Goal: Task Accomplishment & Management: Manage account settings

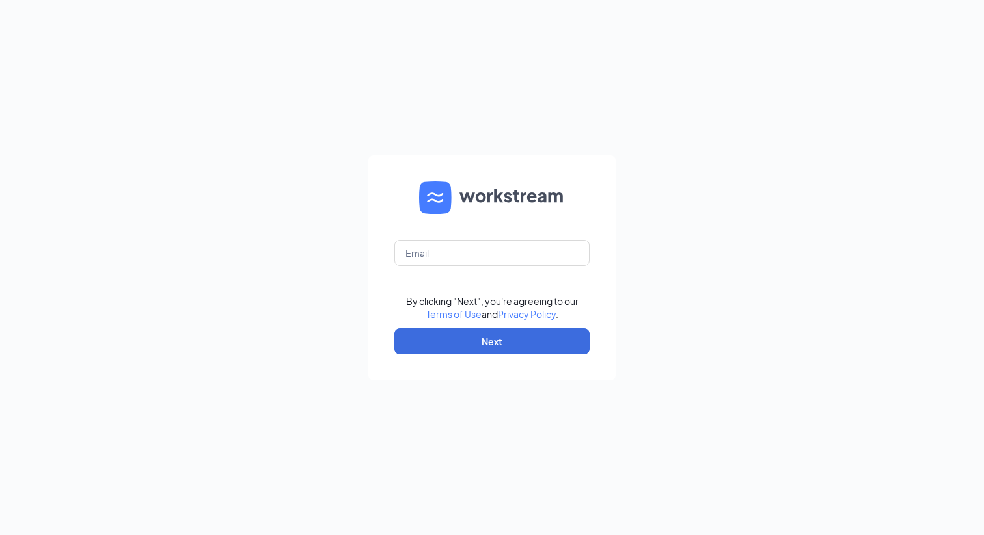
click at [557, 81] on div "By clicking "Next", you're agreeing to our Terms of Use and Privacy Policy . Ne…" at bounding box center [492, 267] width 984 height 535
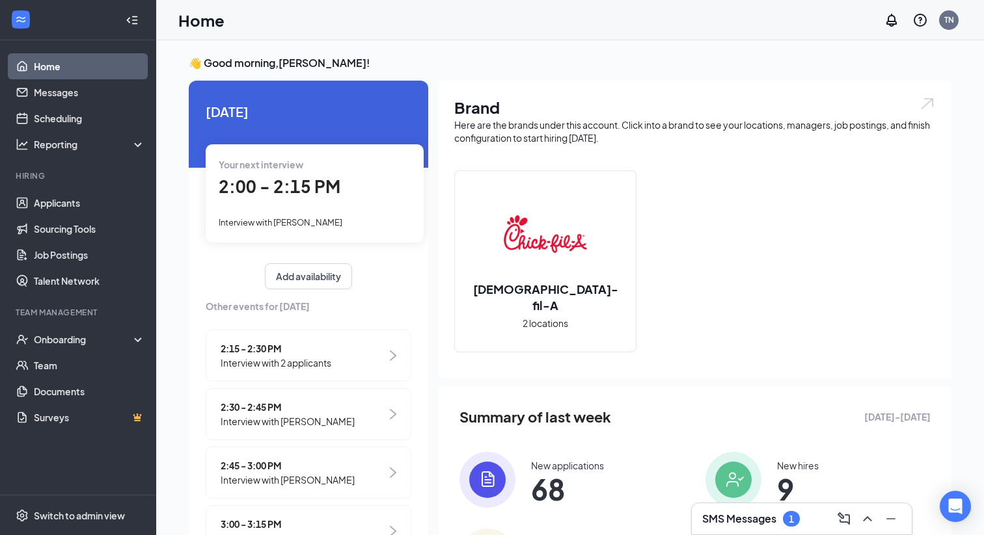
click at [792, 526] on div "1" at bounding box center [791, 519] width 17 height 16
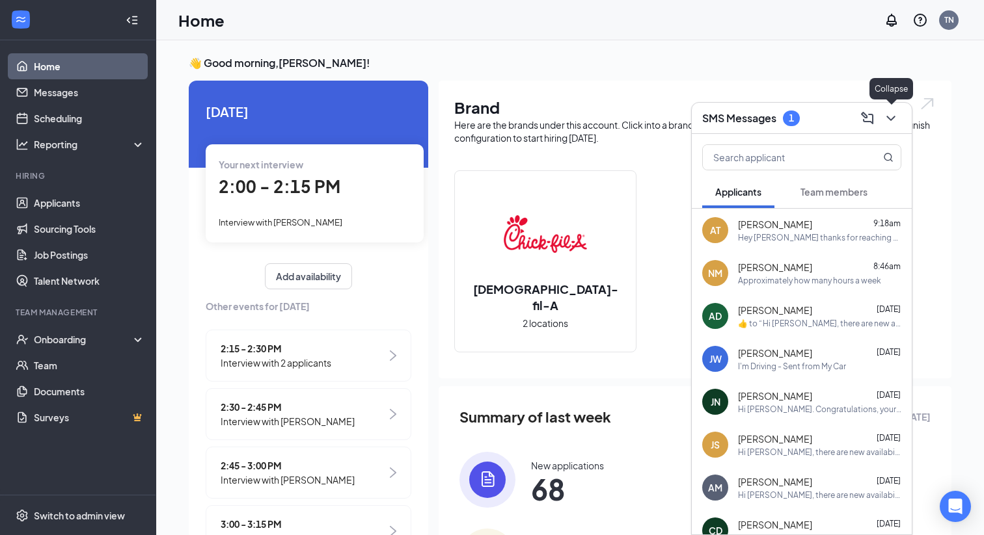
click at [890, 119] on icon "ChevronDown" at bounding box center [890, 118] width 8 height 5
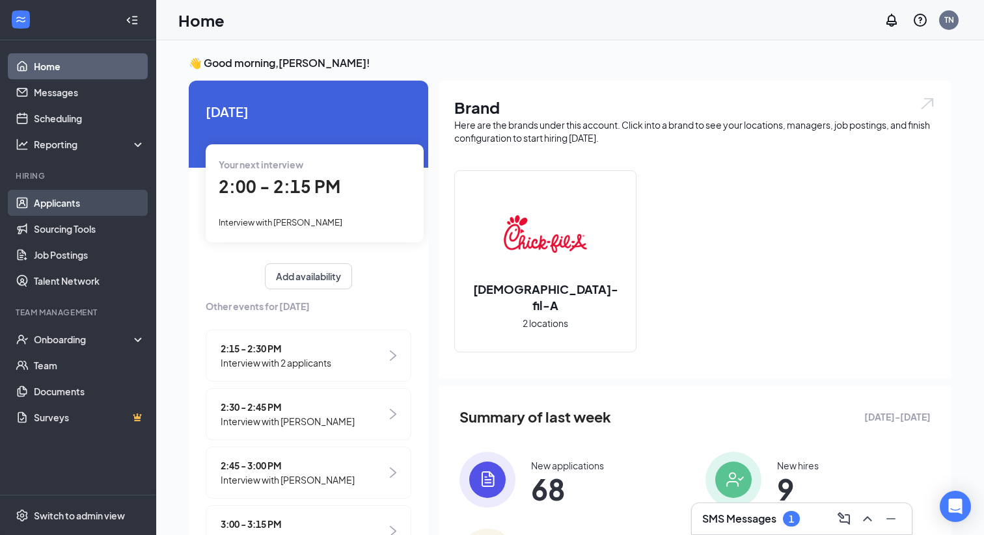
click at [49, 208] on link "Applicants" at bounding box center [89, 203] width 111 height 26
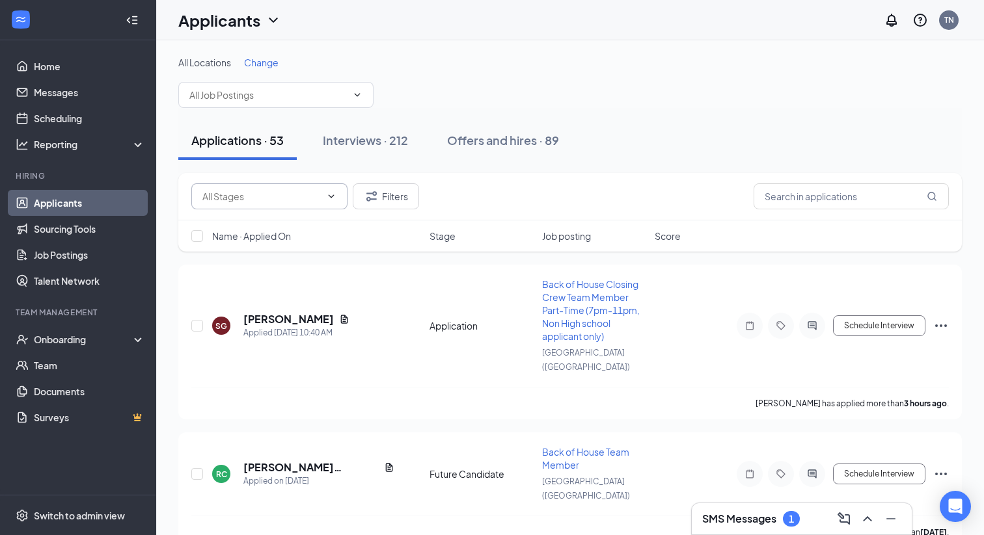
click at [287, 200] on input "text" at bounding box center [261, 196] width 118 height 14
click at [273, 221] on div "Application (3)" at bounding box center [243, 221] width 60 height 14
type input "Application (3)"
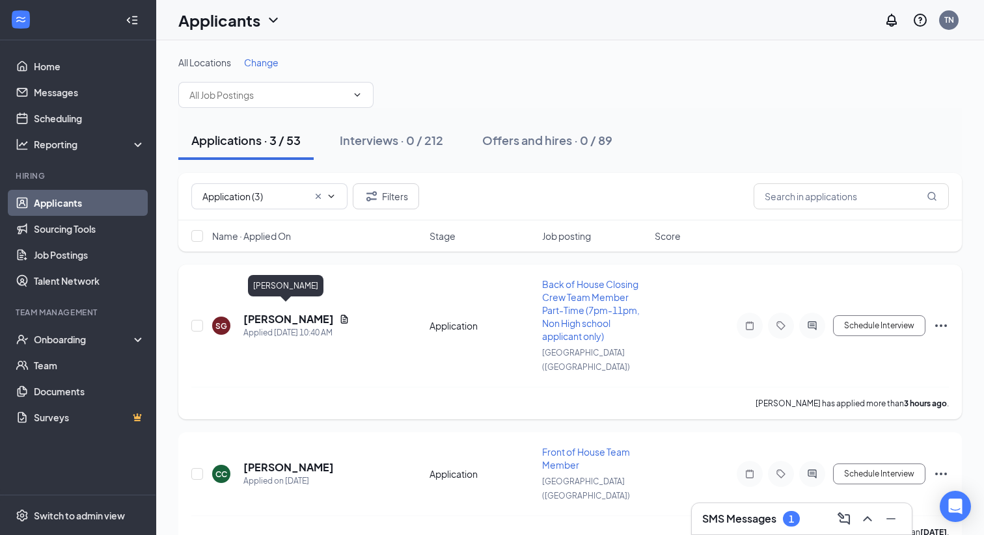
click at [282, 316] on h5 "[PERSON_NAME]" at bounding box center [288, 319] width 90 height 14
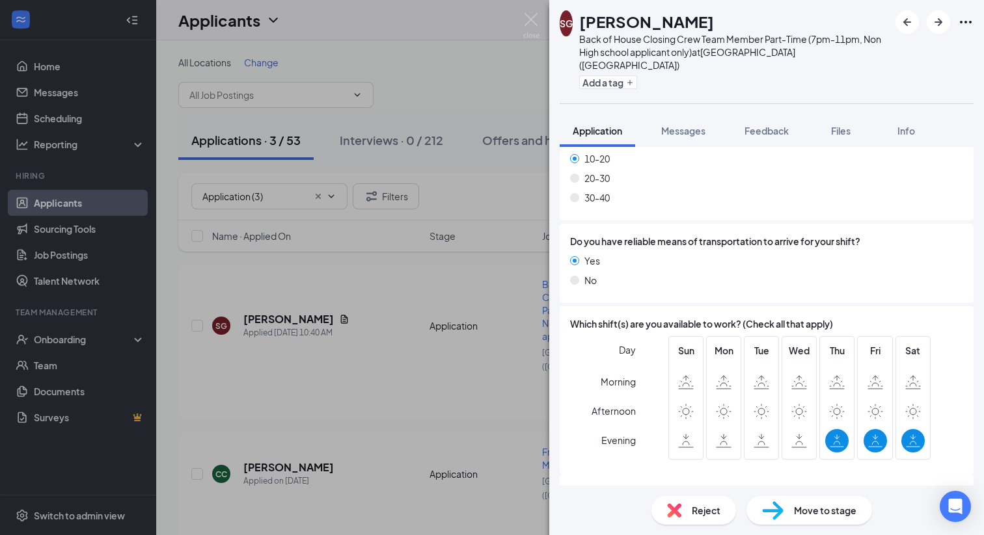
scroll to position [1215, 0]
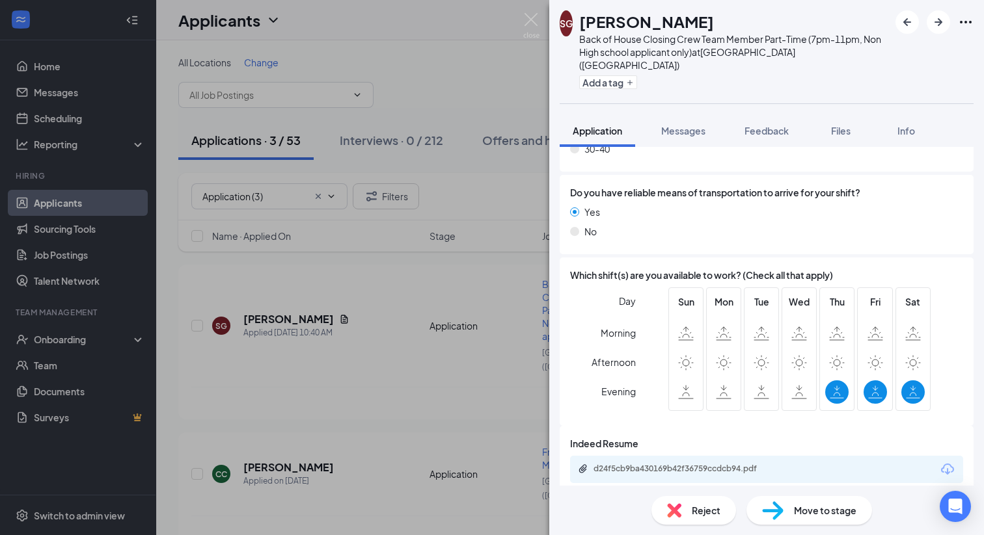
click at [766, 509] on img at bounding box center [772, 511] width 21 height 19
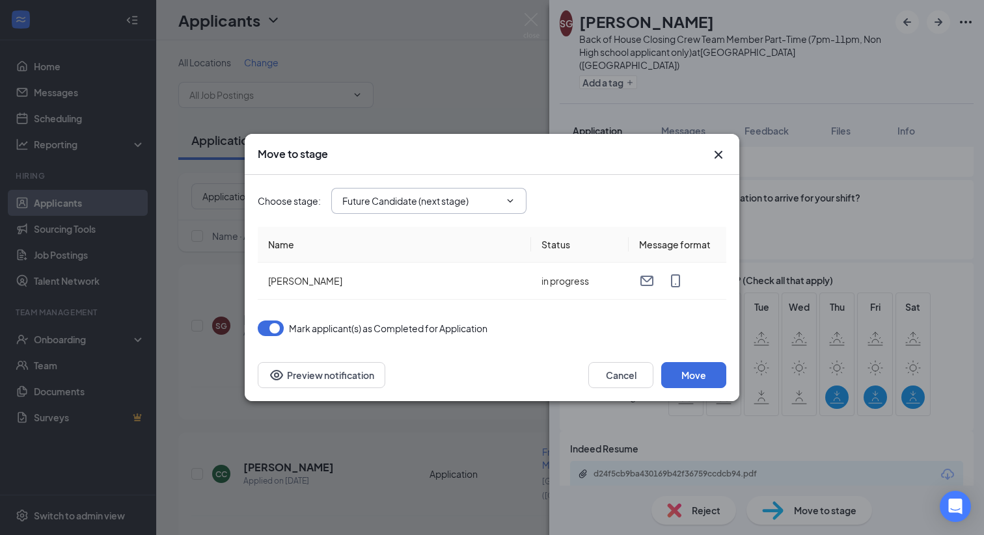
click at [429, 189] on span "Future Candidate (next stage)" at bounding box center [428, 201] width 195 height 26
click at [422, 201] on input "Future Candidate (next stage)" at bounding box center [420, 201] width 157 height 14
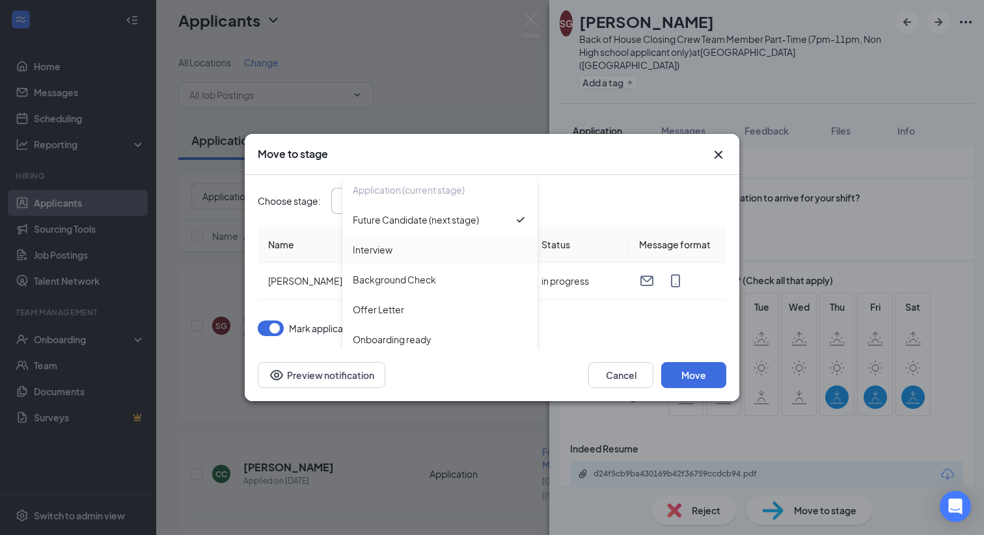
click at [401, 246] on div "Interview" at bounding box center [440, 250] width 174 height 14
type input "Interview"
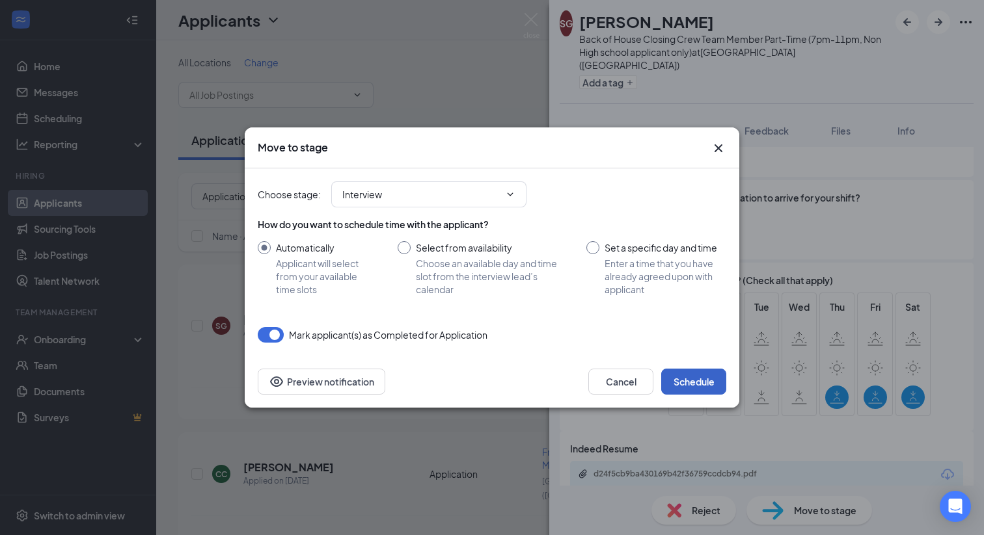
click at [688, 376] on button "Schedule" at bounding box center [693, 382] width 65 height 26
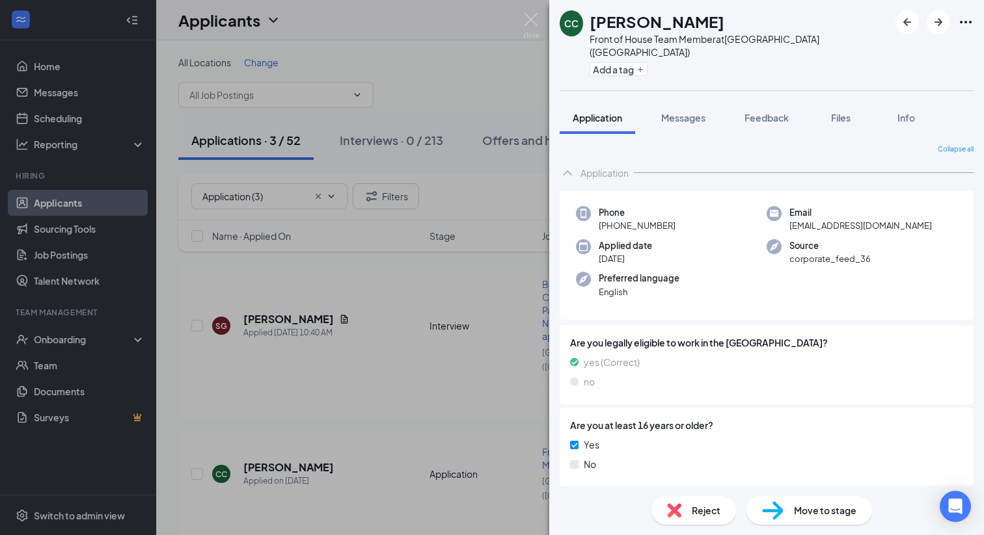
click at [527, 16] on img at bounding box center [531, 25] width 16 height 25
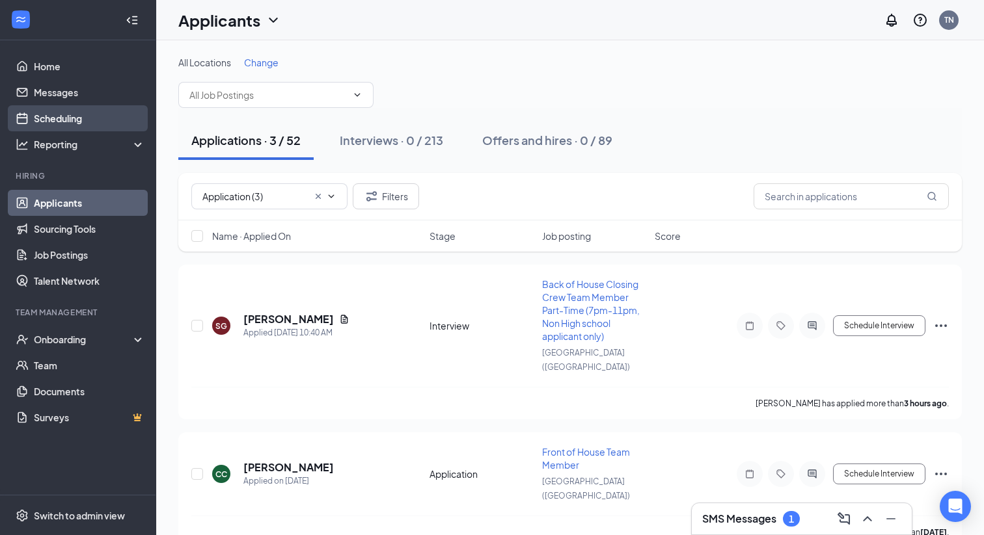
click at [91, 107] on link "Scheduling" at bounding box center [89, 118] width 111 height 26
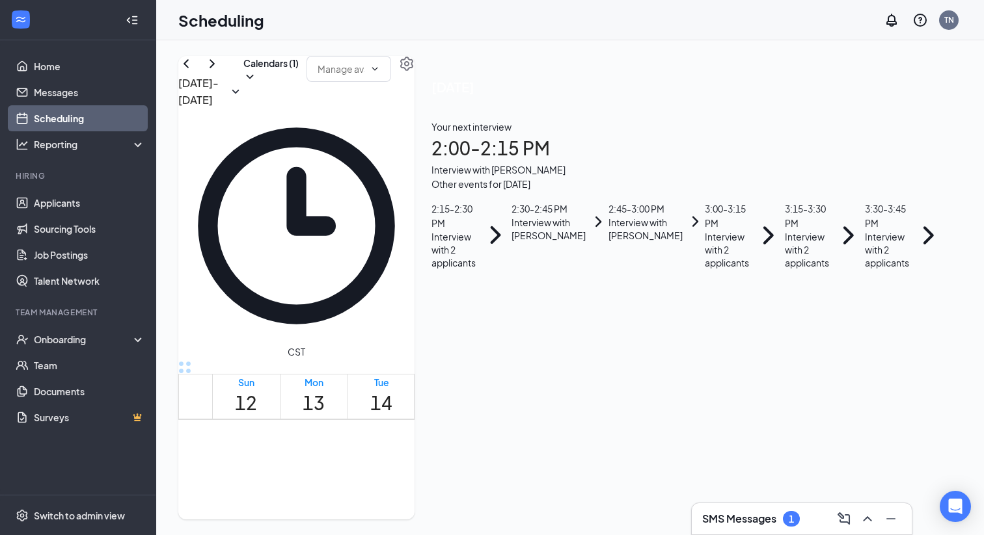
scroll to position [1027, 0]
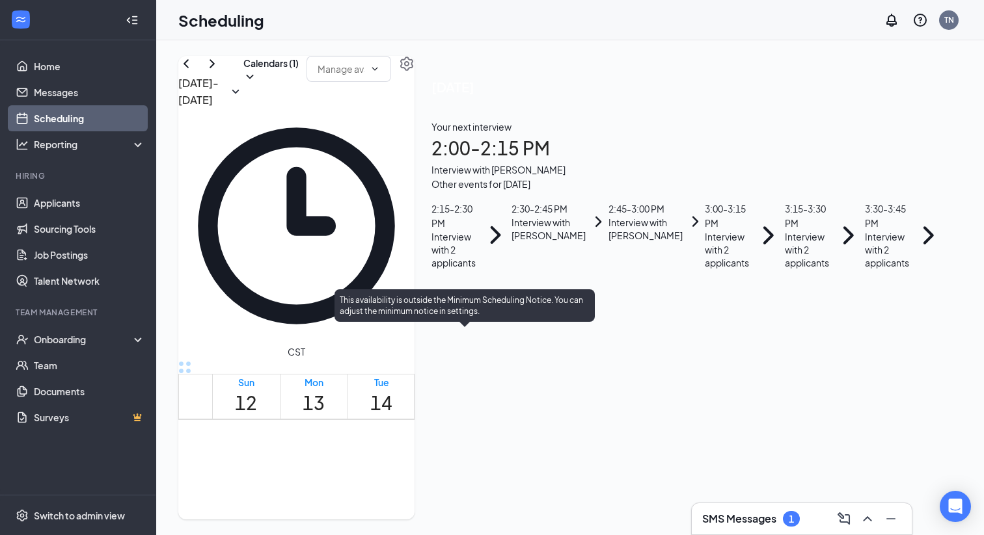
click at [471, 323] on div "This availability is outside the Minimum Scheduling Notice. You can adjust the …" at bounding box center [464, 308] width 260 height 38
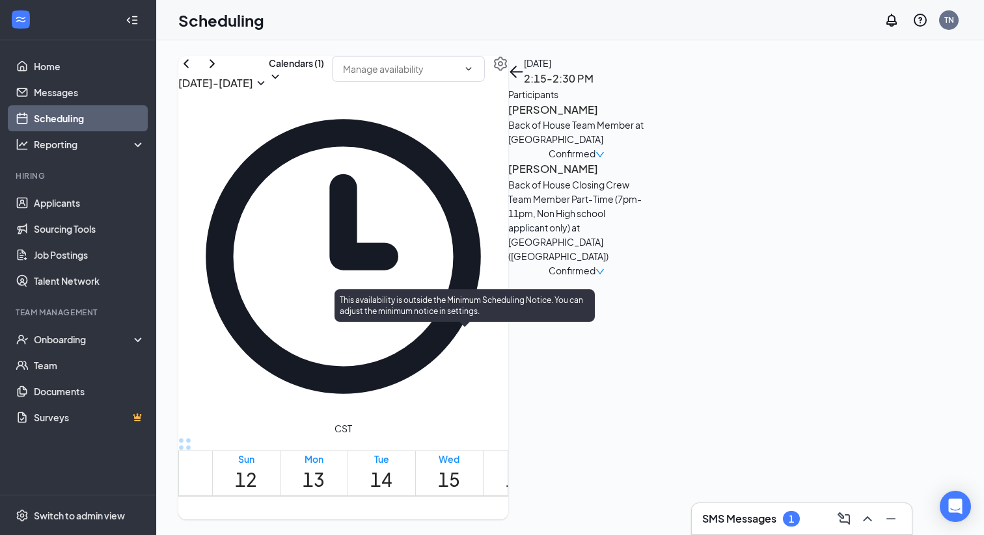
click at [477, 323] on div "This availability is outside the Minimum Scheduling Notice. You can adjust the …" at bounding box center [464, 308] width 260 height 38
click at [475, 325] on div "This availability is outside the Minimum Scheduling Notice. You can adjust the …" at bounding box center [464, 308] width 260 height 38
click at [475, 326] on div "This availability is outside the Minimum Scheduling Notice. You can adjust the …" at bounding box center [464, 308] width 260 height 38
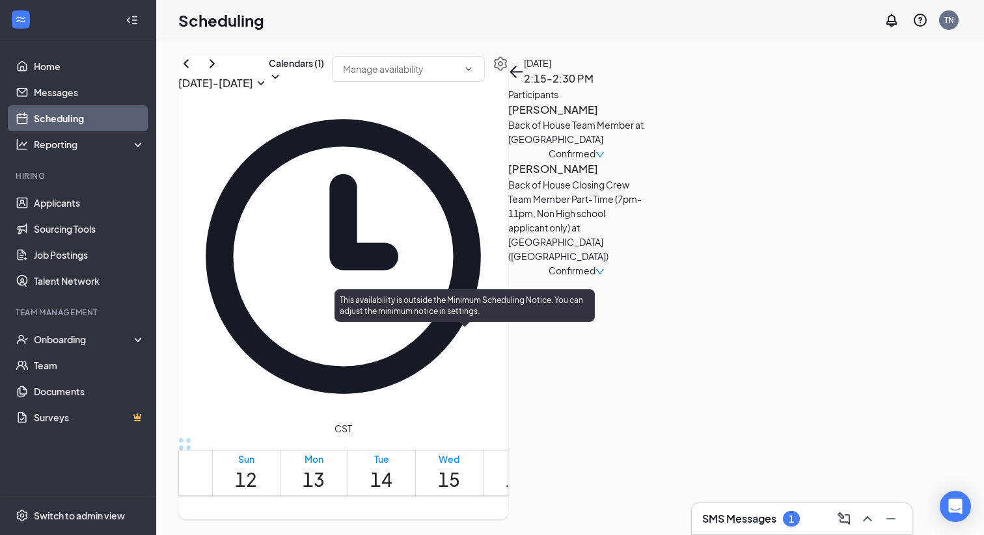
click at [479, 279] on td at bounding box center [449, 283] width 474 height 15
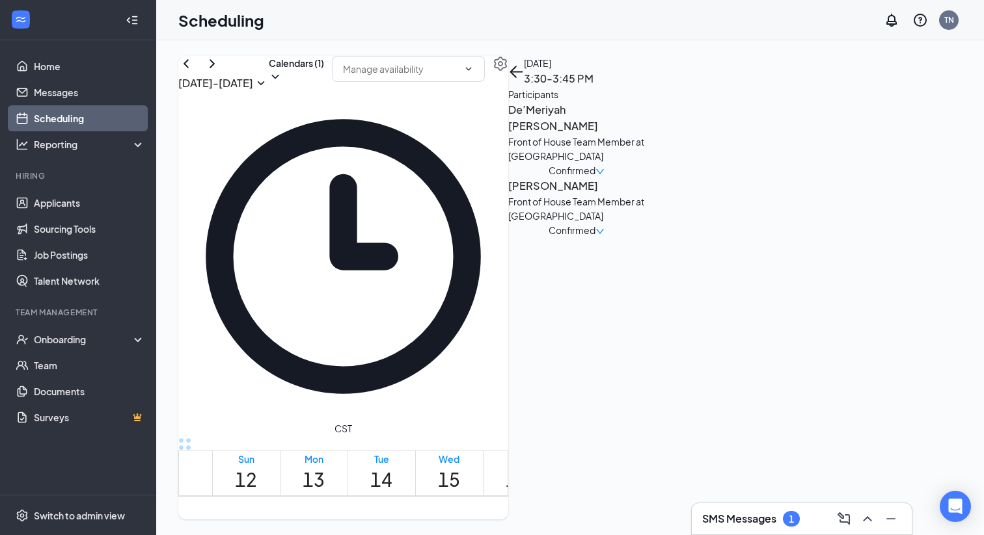
scroll to position [870, 0]
click at [231, 86] on div "[DATE] - [DATE]" at bounding box center [223, 74] width 90 height 36
click at [220, 72] on icon "ChevronRight" at bounding box center [212, 64] width 16 height 16
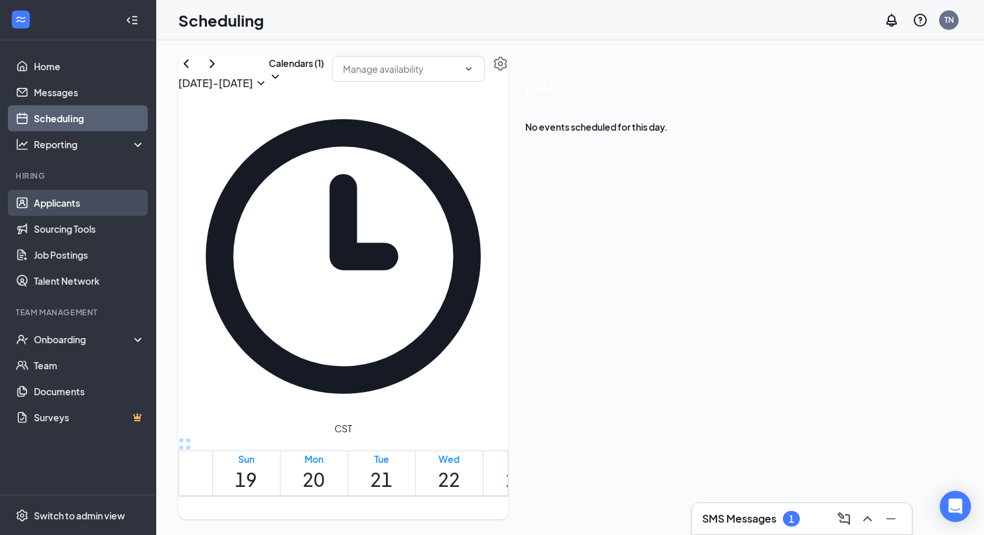
click at [79, 200] on link "Applicants" at bounding box center [89, 203] width 111 height 26
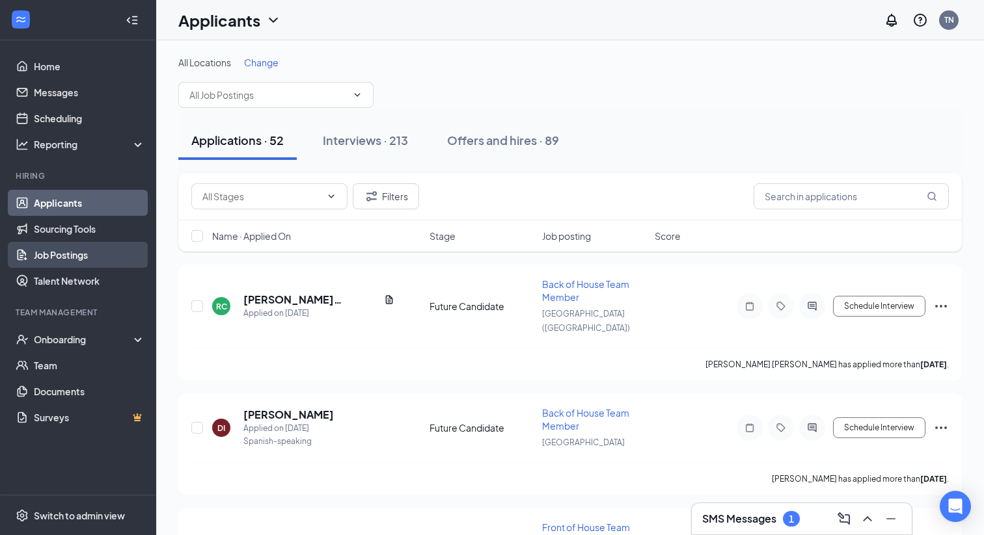
click at [69, 253] on link "Job Postings" at bounding box center [89, 255] width 111 height 26
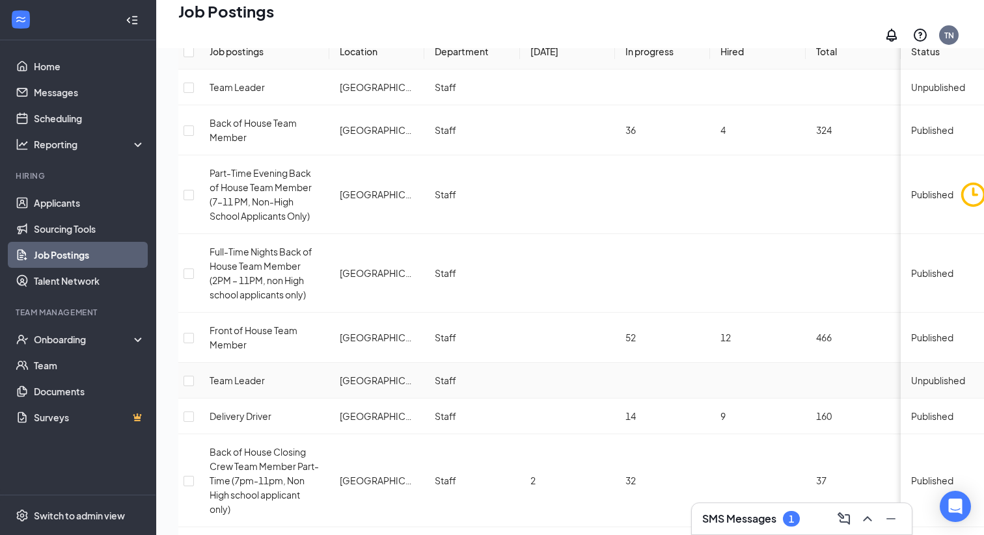
scroll to position [115, 0]
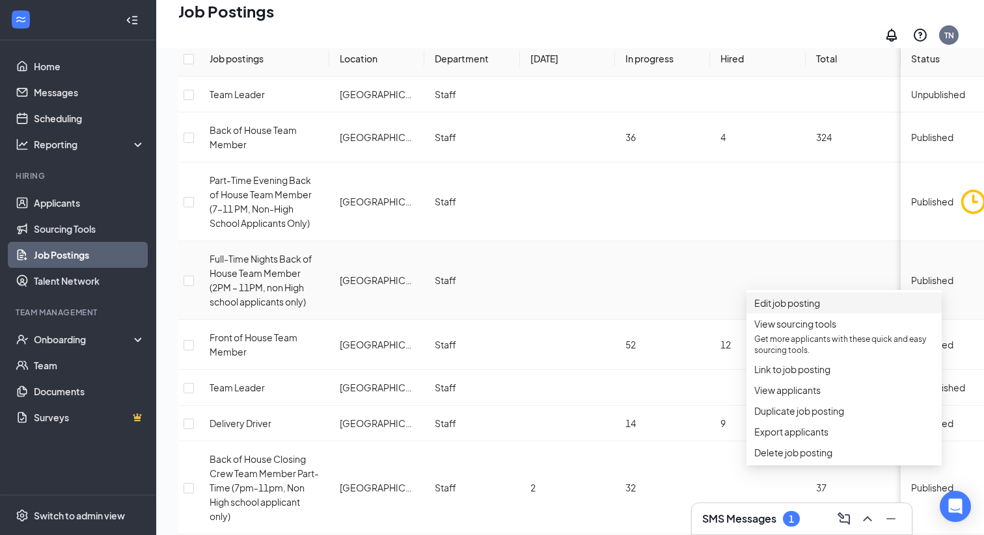
click at [827, 314] on li "Edit job posting" at bounding box center [843, 303] width 195 height 21
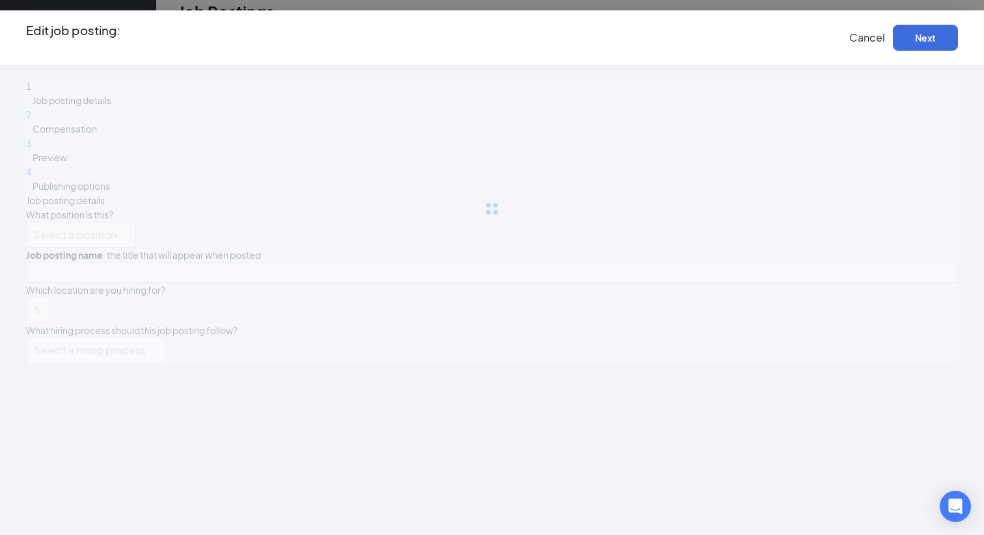
type input "Full-Time Nights Back of House Team Member (2PM – 11PM, non High school applica…"
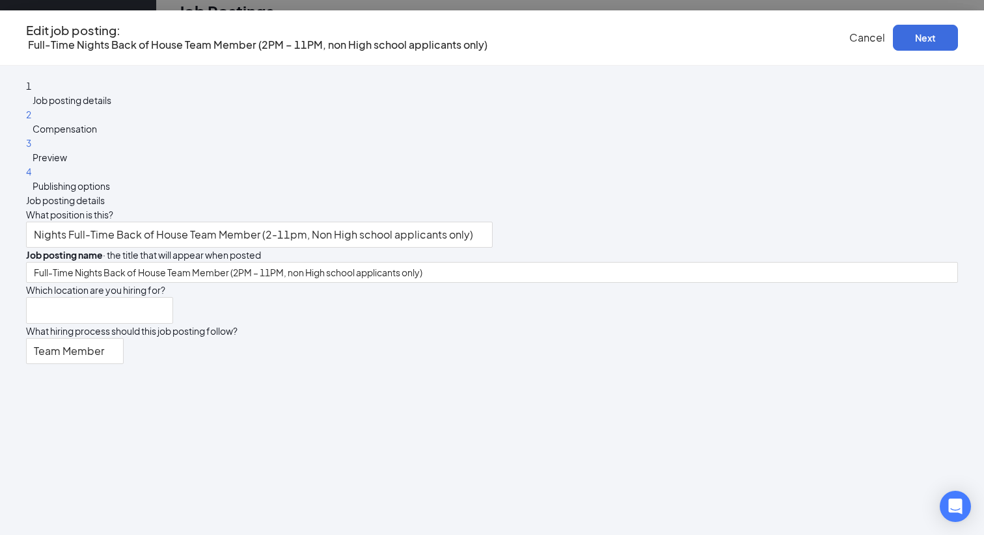
type input "[GEOGRAPHIC_DATA]"
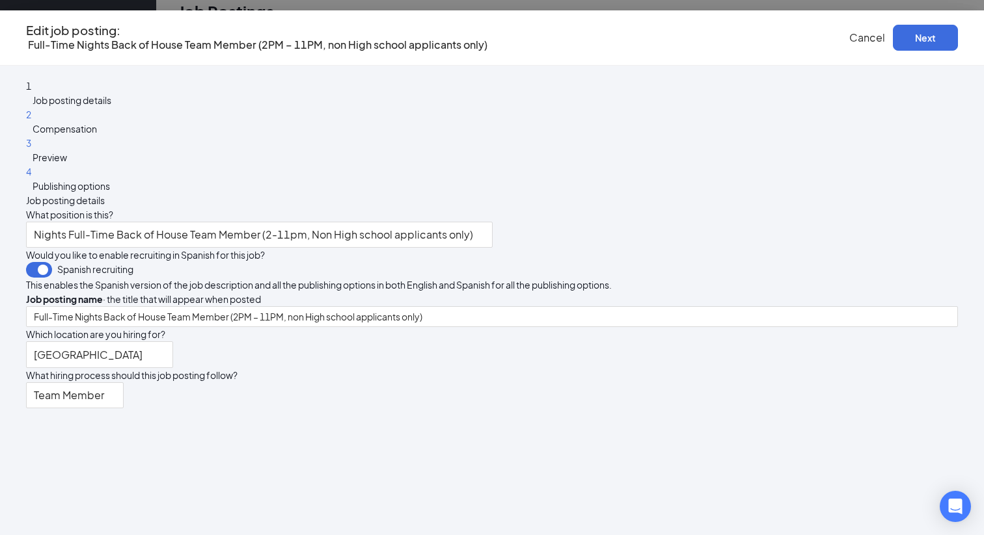
click at [849, 44] on span "Cancel" at bounding box center [867, 38] width 36 height 14
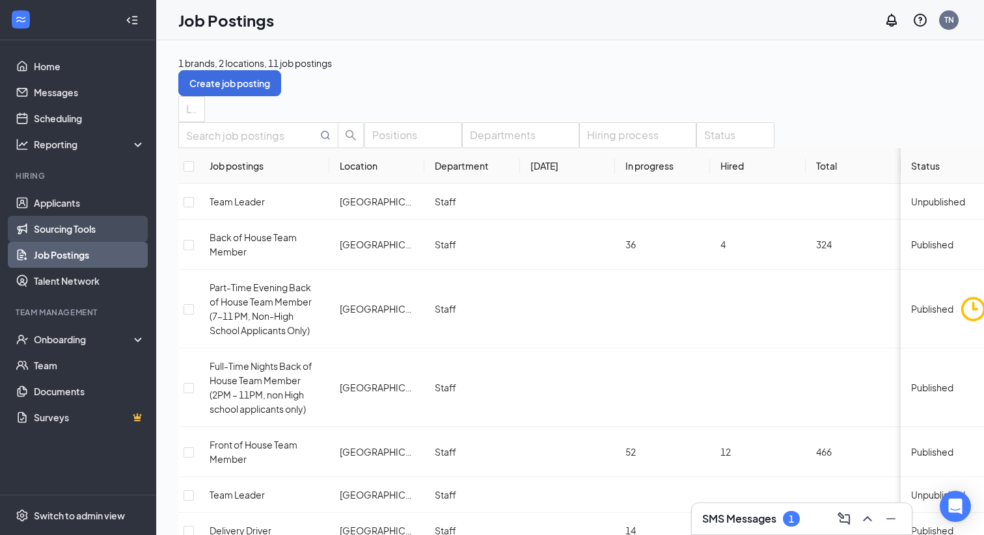
click at [83, 224] on link "Sourcing Tools" at bounding box center [89, 229] width 111 height 26
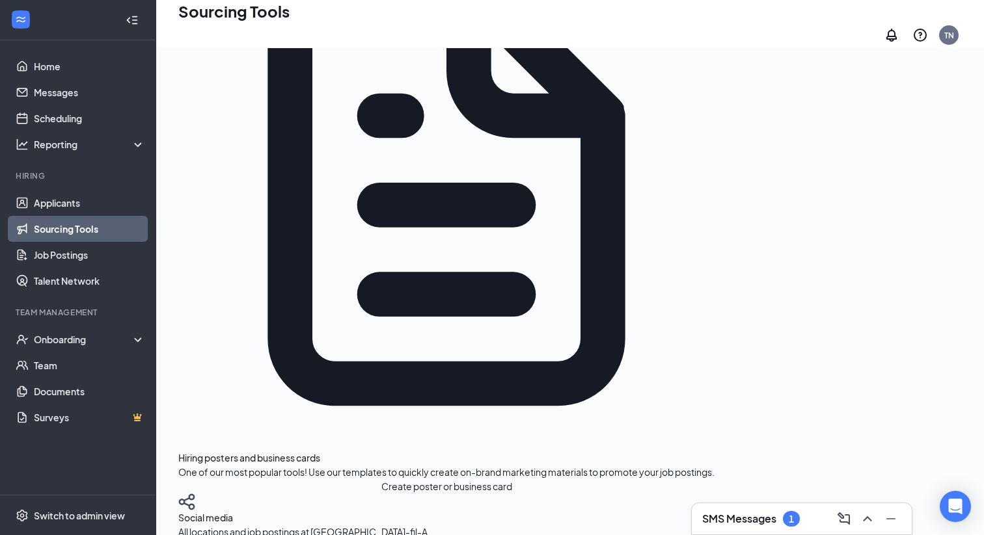
scroll to position [481, 0]
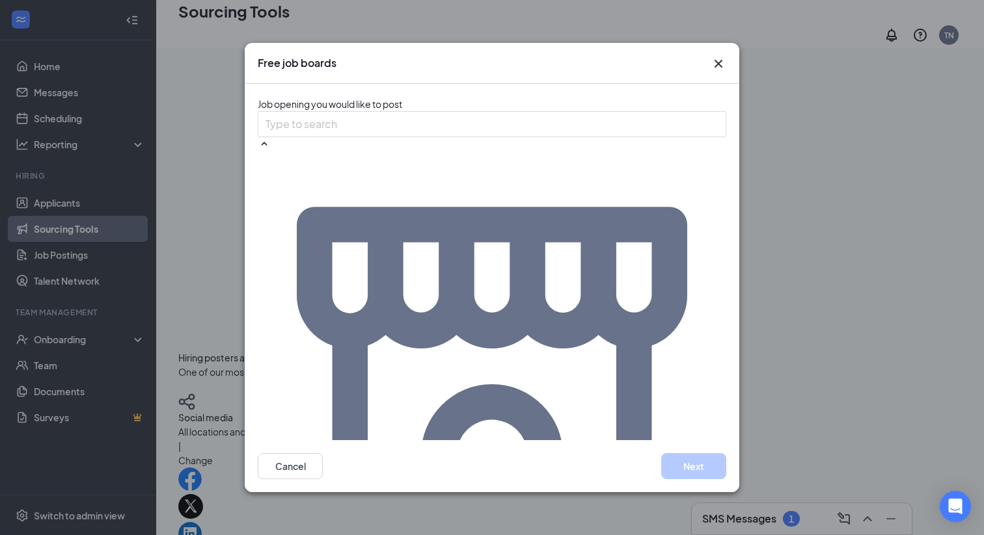
scroll to position [26, 0]
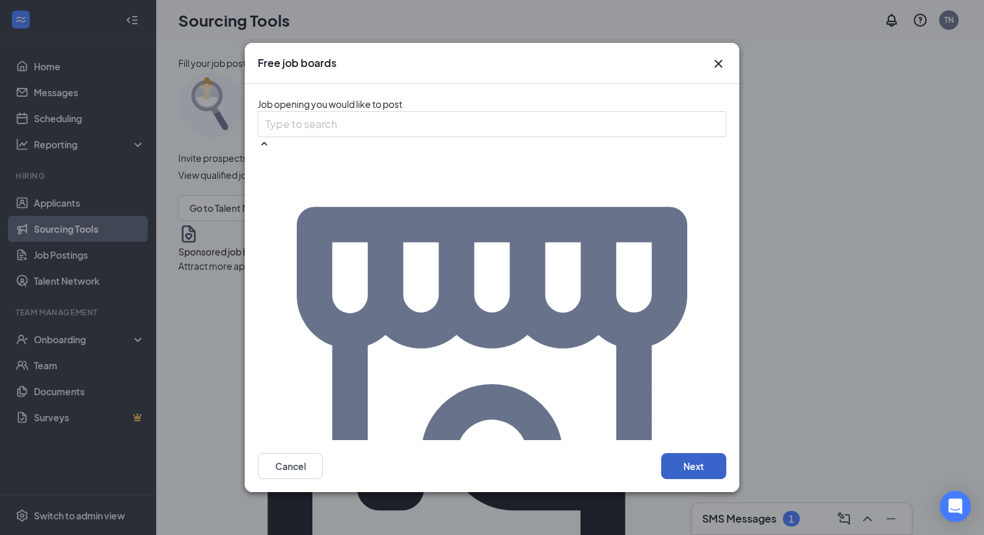
click at [691, 466] on button "Next" at bounding box center [693, 466] width 65 height 26
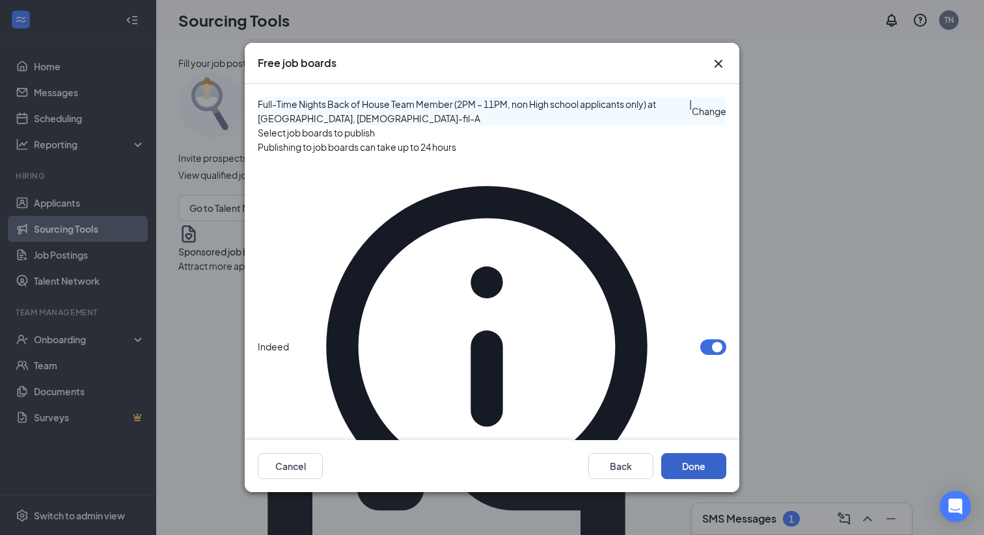
click at [697, 463] on button "Done" at bounding box center [693, 466] width 65 height 26
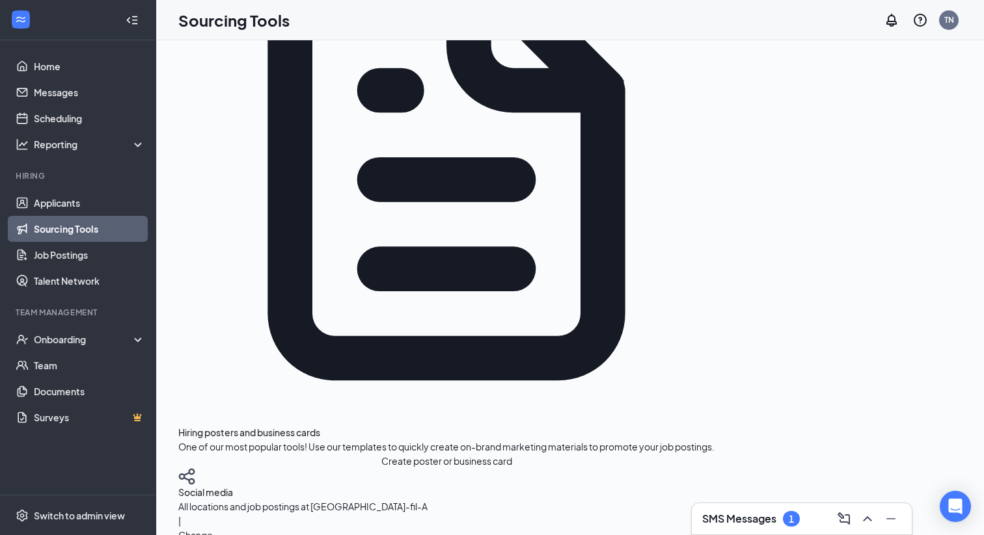
scroll to position [481, 0]
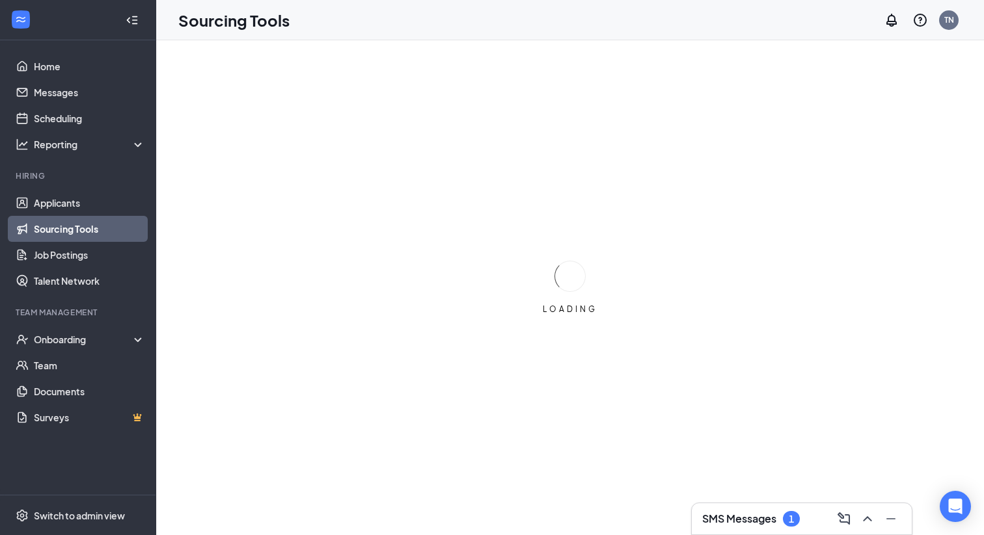
scroll to position [0, 0]
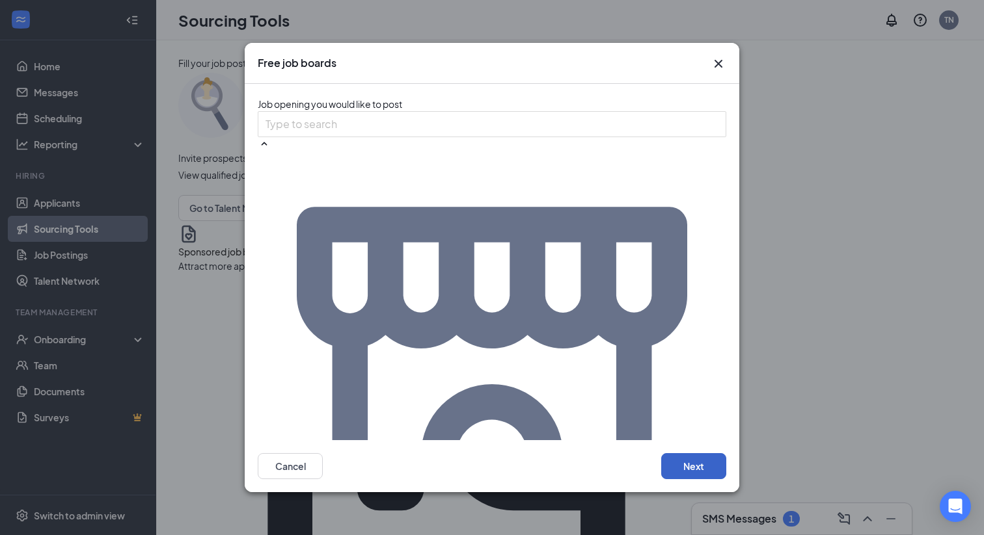
click at [675, 457] on button "Next" at bounding box center [693, 466] width 65 height 26
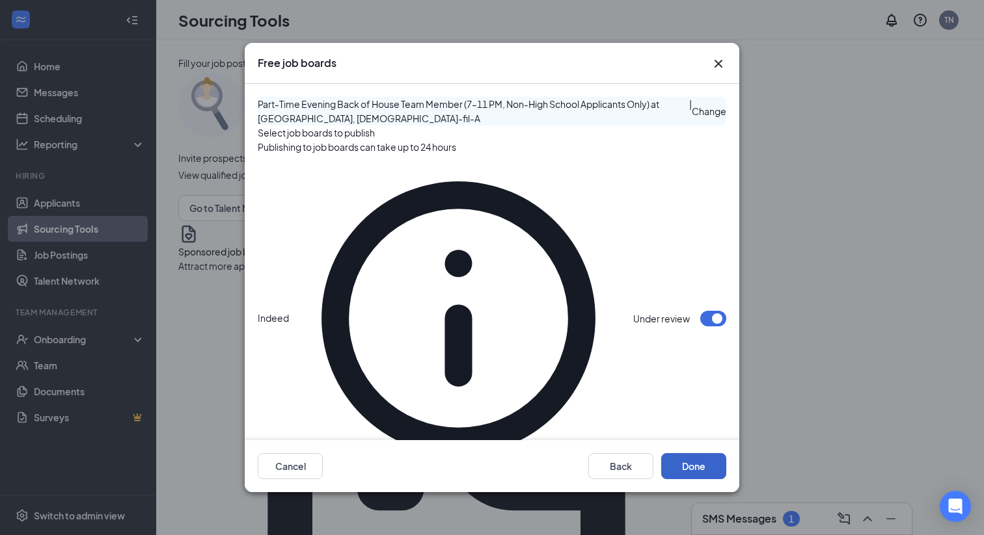
click at [693, 457] on button "Done" at bounding box center [693, 466] width 65 height 26
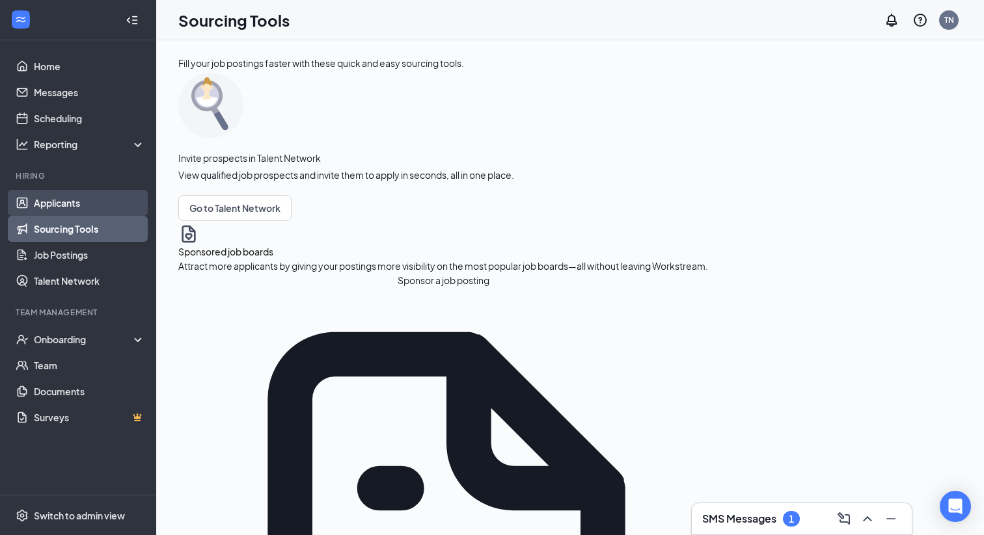
click at [74, 205] on link "Applicants" at bounding box center [89, 203] width 111 height 26
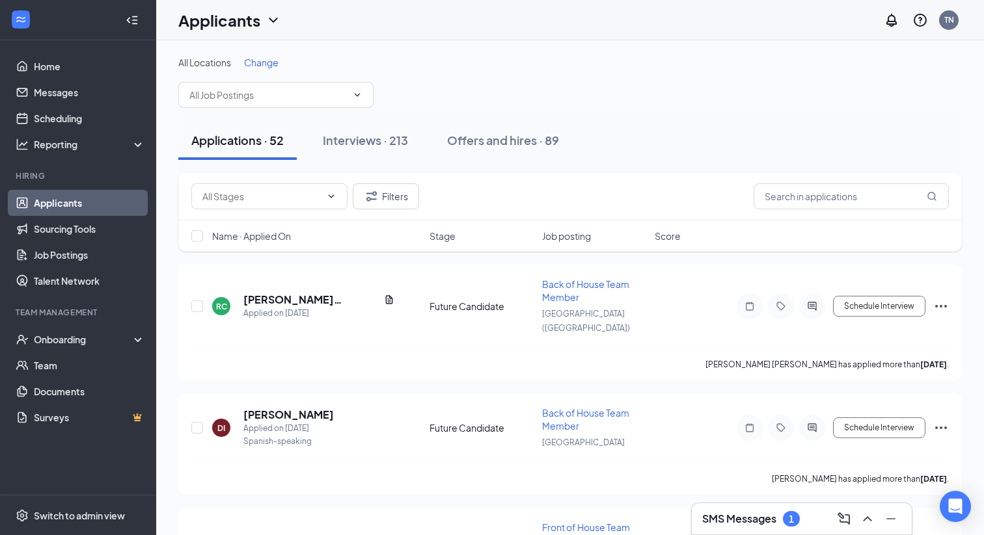
click at [743, 524] on h3 "SMS Messages" at bounding box center [739, 519] width 74 height 14
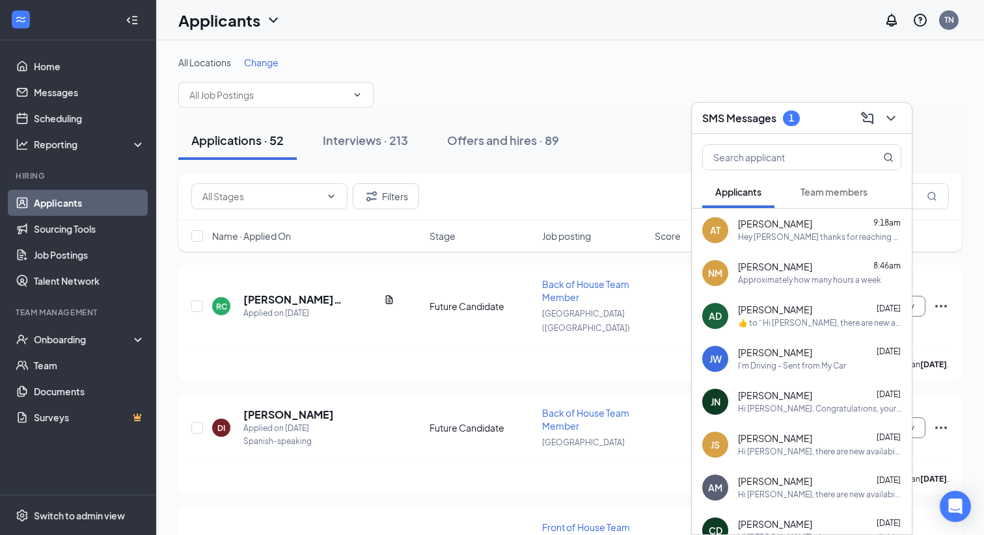
click at [783, 234] on div "Hey [PERSON_NAME] thanks for reaching out. We will reach back out by [DATE] via…" at bounding box center [819, 237] width 163 height 11
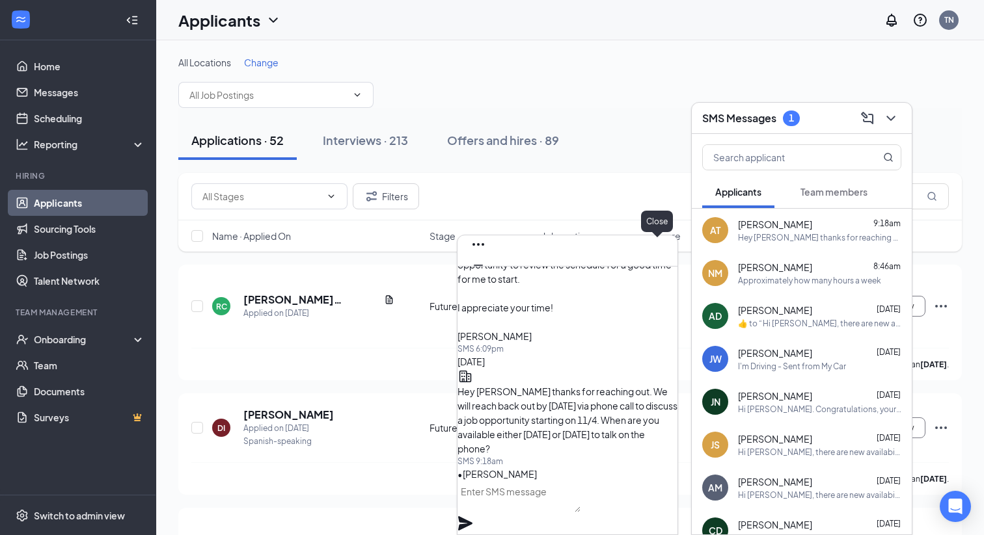
click at [486, 278] on icon "Cross" at bounding box center [478, 286] width 16 height 16
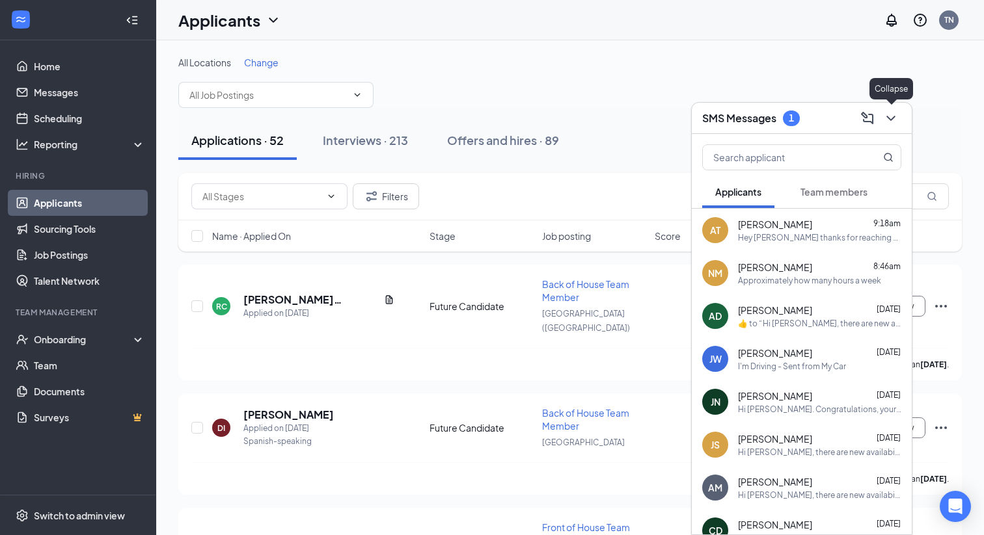
click at [896, 122] on icon "ChevronDown" at bounding box center [891, 119] width 16 height 16
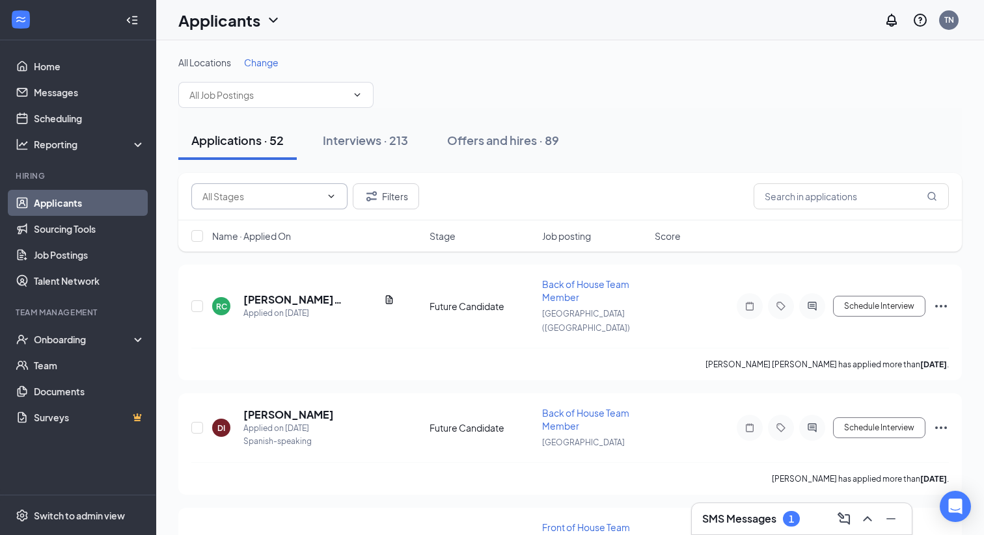
click at [279, 187] on span at bounding box center [269, 196] width 156 height 26
click at [265, 206] on span at bounding box center [269, 196] width 156 height 26
click at [261, 193] on input "text" at bounding box center [261, 196] width 118 height 14
click at [245, 228] on div "Application (2)" at bounding box center [280, 221] width 156 height 30
type input "Application (2)"
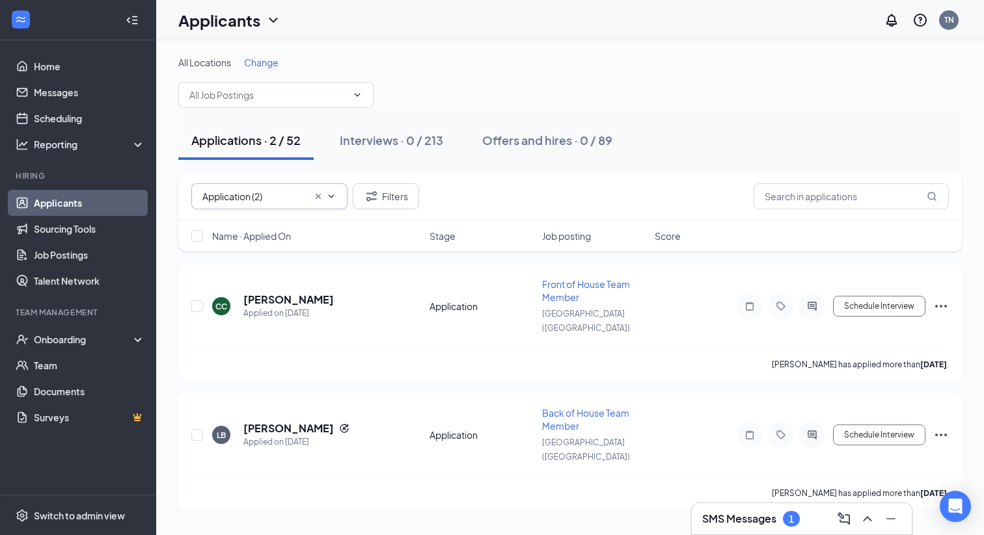
click at [317, 196] on icon "Cross" at bounding box center [317, 196] width 5 height 5
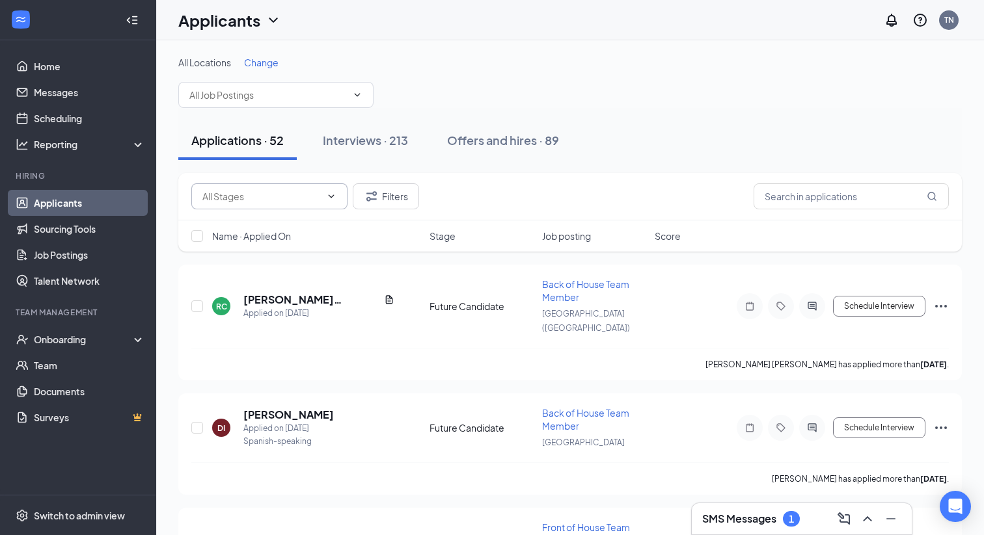
click at [815, 516] on div "SMS Messages 1" at bounding box center [801, 519] width 199 height 21
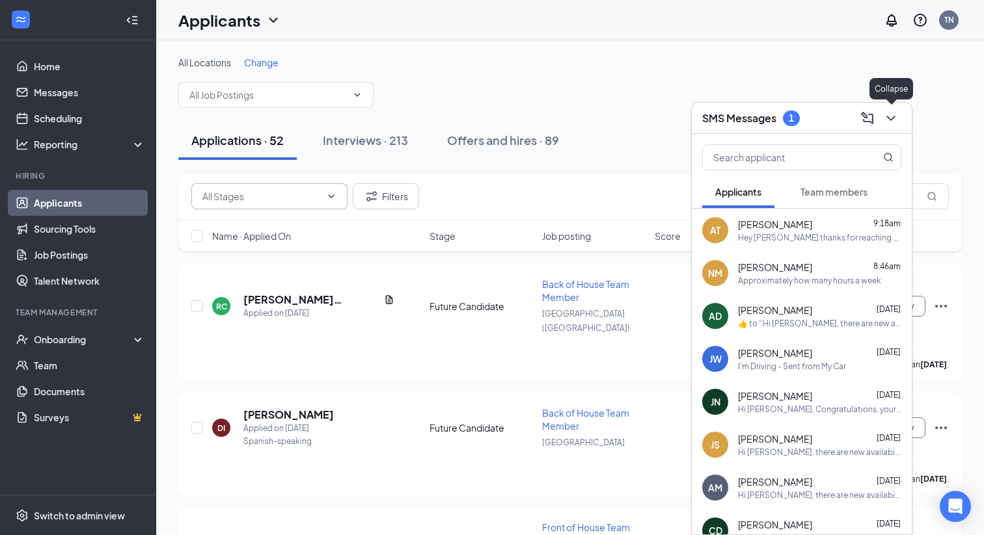
click at [892, 112] on icon "ChevronDown" at bounding box center [891, 119] width 16 height 16
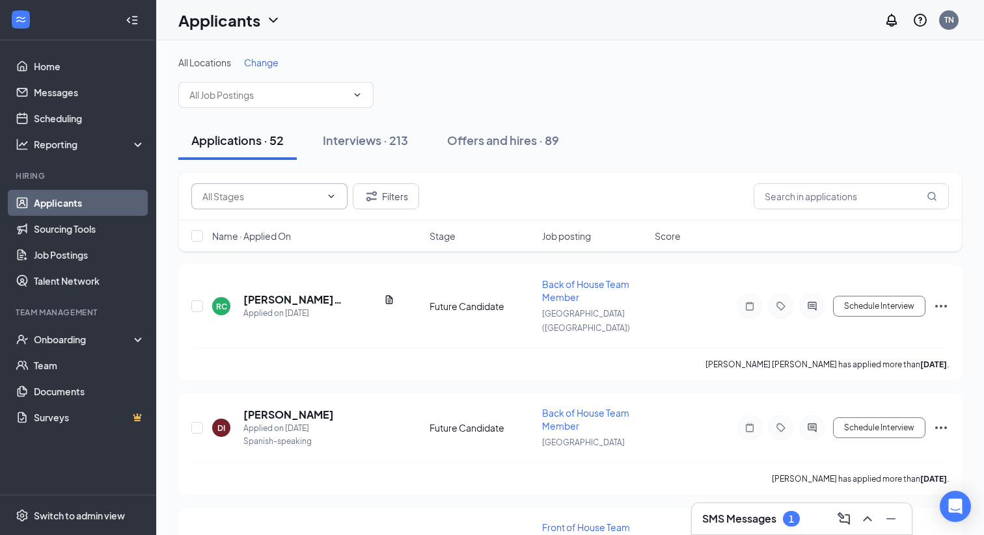
click at [758, 523] on h3 "SMS Messages" at bounding box center [739, 519] width 74 height 14
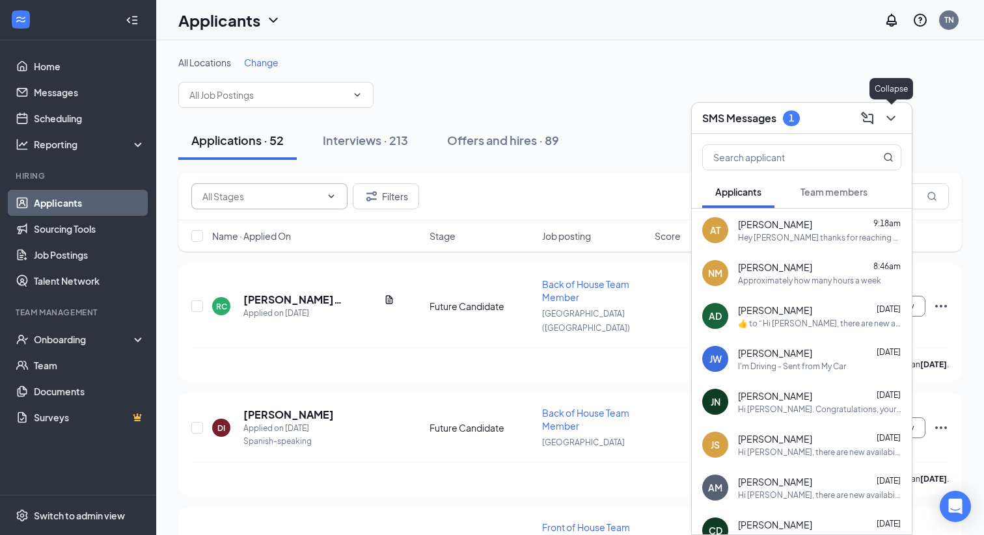
click at [889, 118] on icon "ChevronDown" at bounding box center [890, 118] width 8 height 5
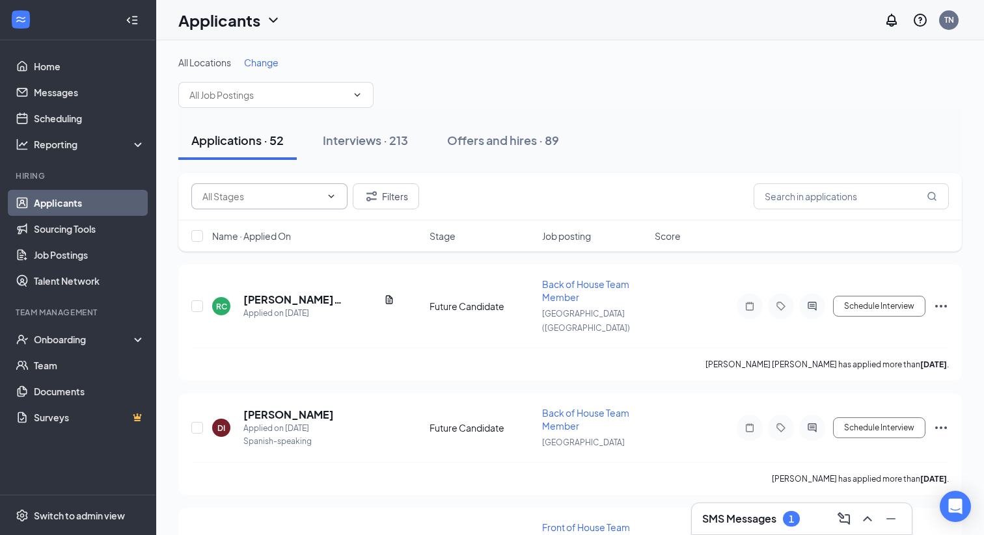
click at [82, 198] on link "Applicants" at bounding box center [89, 203] width 111 height 26
click at [59, 63] on link "Home" at bounding box center [89, 66] width 111 height 26
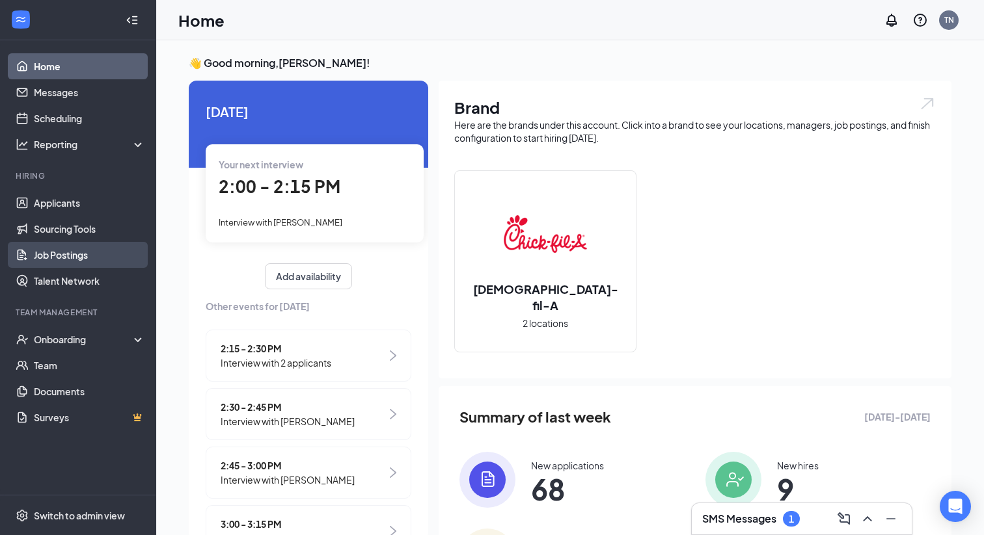
click at [109, 249] on link "Job Postings" at bounding box center [89, 255] width 111 height 26
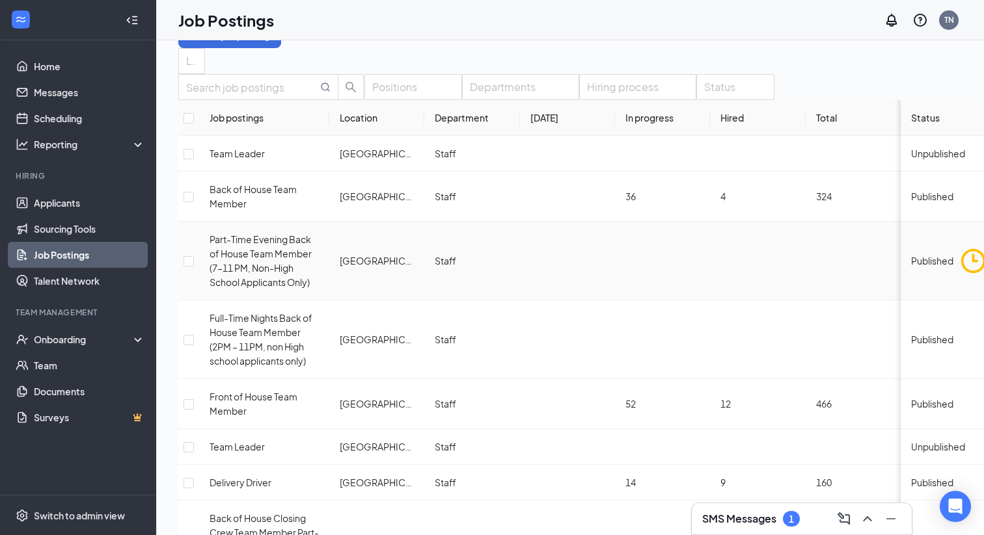
scroll to position [50, 0]
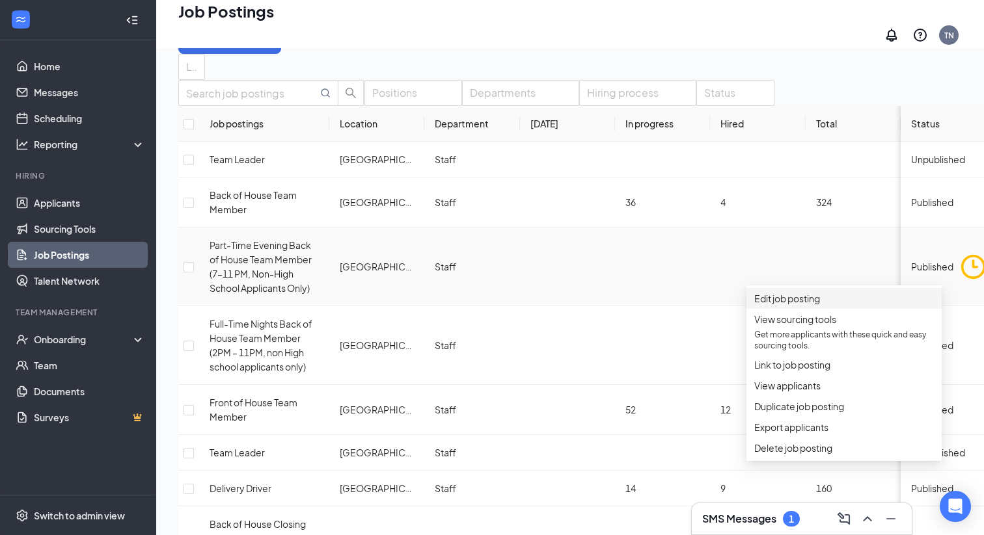
click at [829, 304] on span "Edit job posting" at bounding box center [844, 298] width 180 height 14
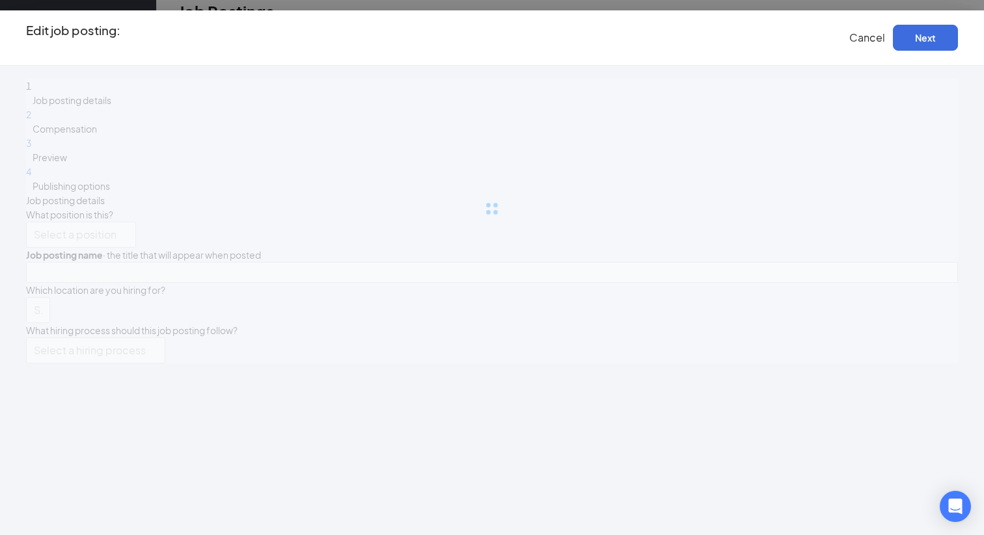
type input "Part-Time Evening Back of House Team Member (7–11 PM, Non-High School Applicant…"
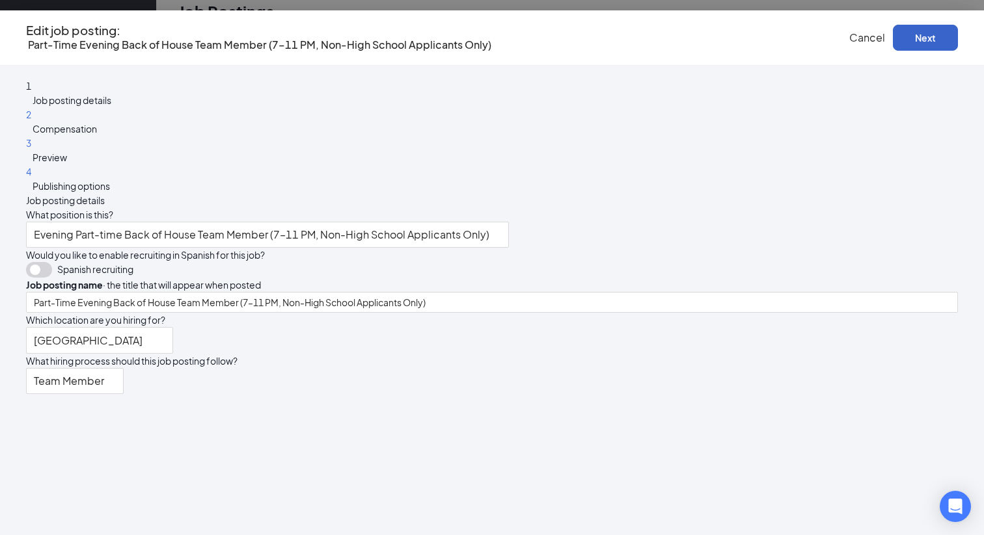
click at [892, 40] on button "Next" at bounding box center [924, 38] width 65 height 26
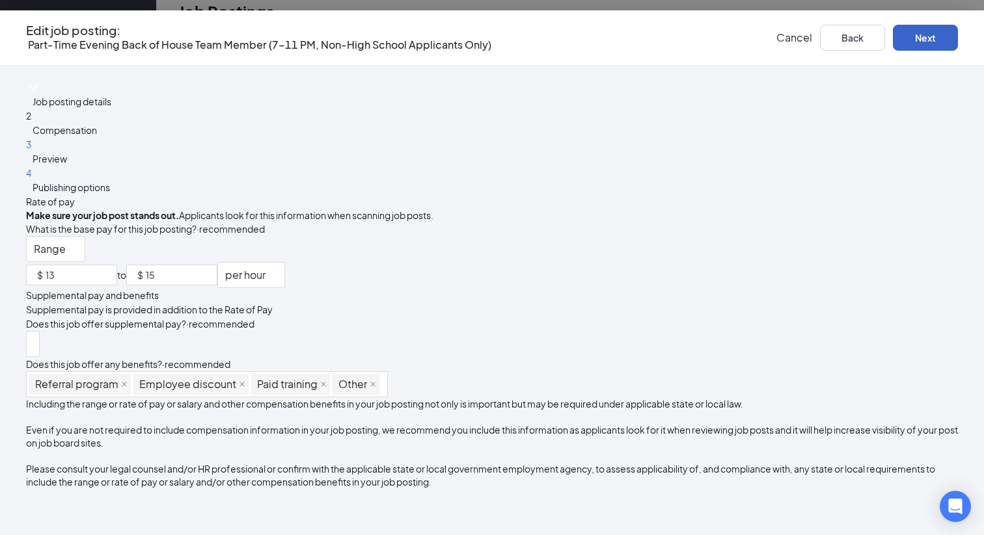
click at [892, 44] on button "Next" at bounding box center [924, 38] width 65 height 26
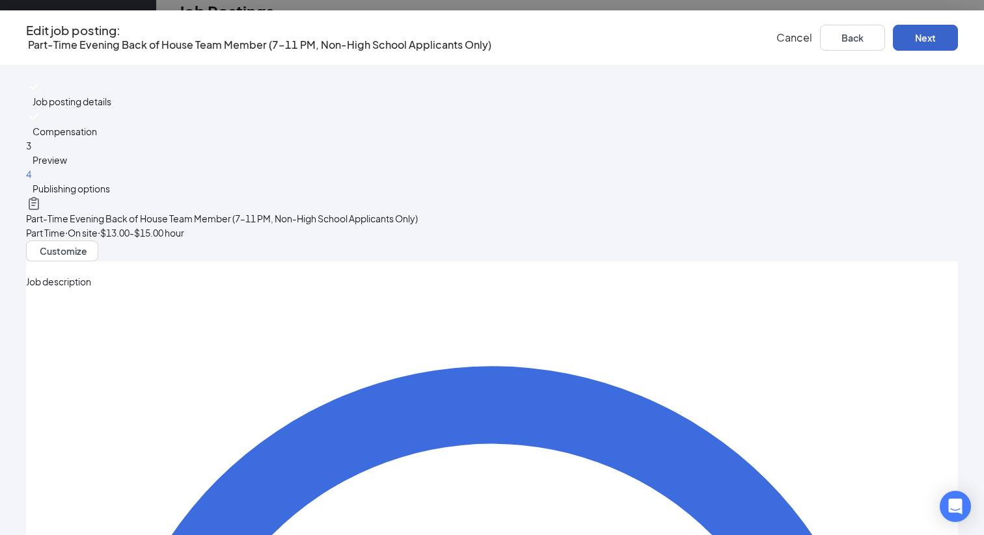
click at [892, 44] on button "Next" at bounding box center [924, 38] width 65 height 26
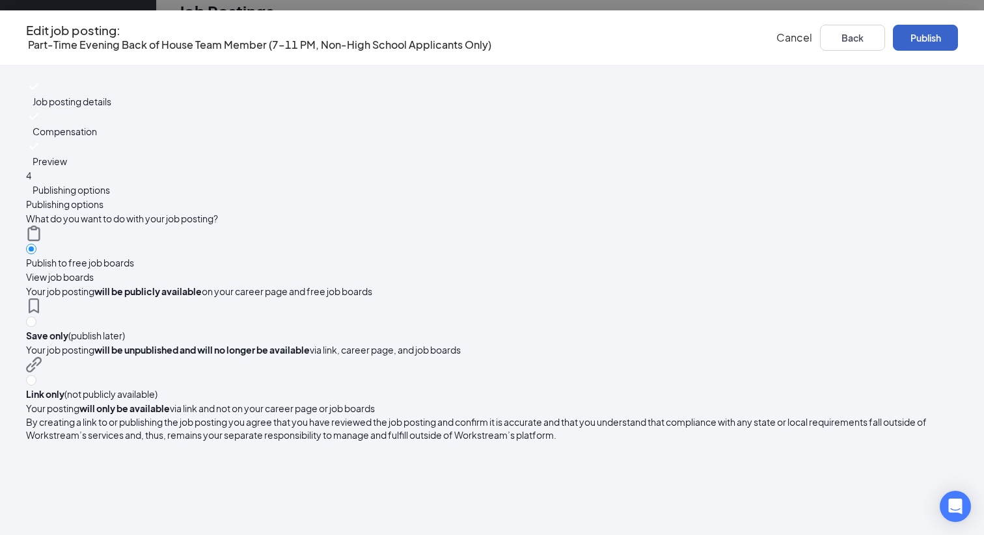
click at [892, 44] on button "Publish" at bounding box center [924, 38] width 65 height 26
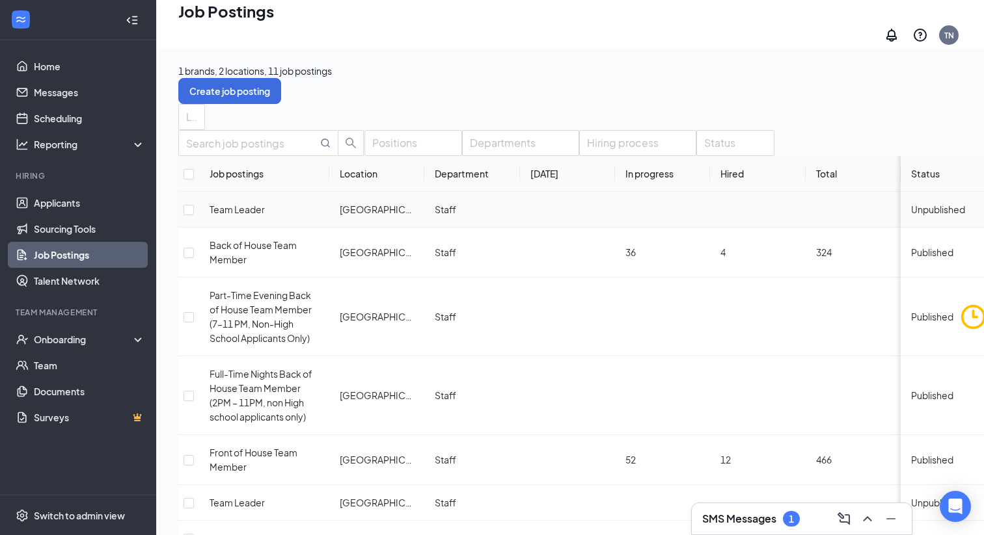
scroll to position [148, 0]
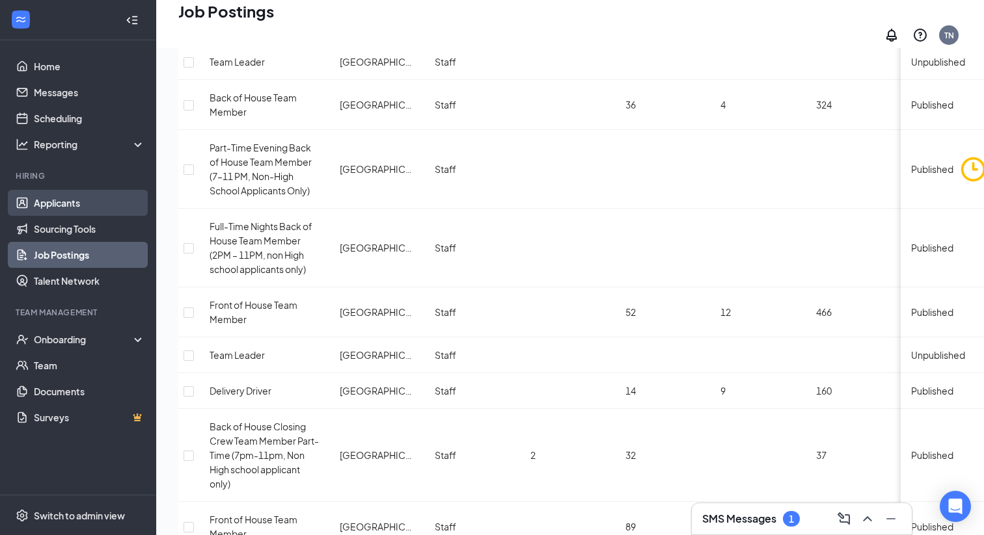
click at [57, 200] on link "Applicants" at bounding box center [89, 203] width 111 height 26
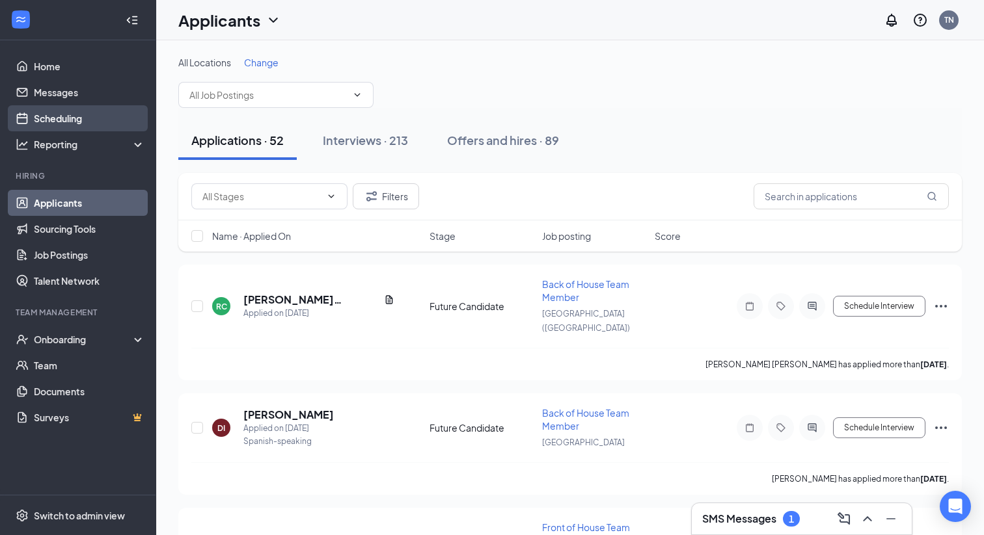
click at [74, 120] on link "Scheduling" at bounding box center [89, 118] width 111 height 26
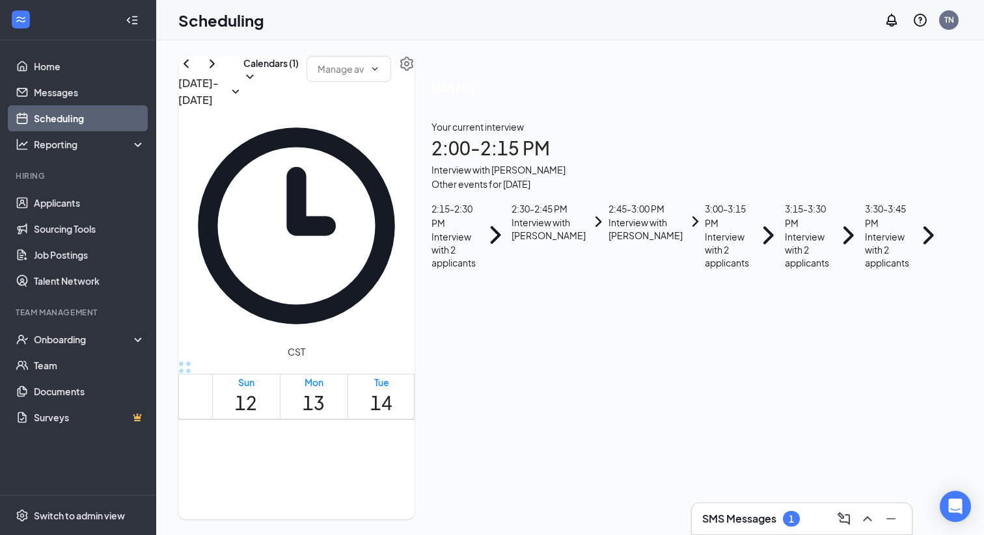
scroll to position [1013, 0]
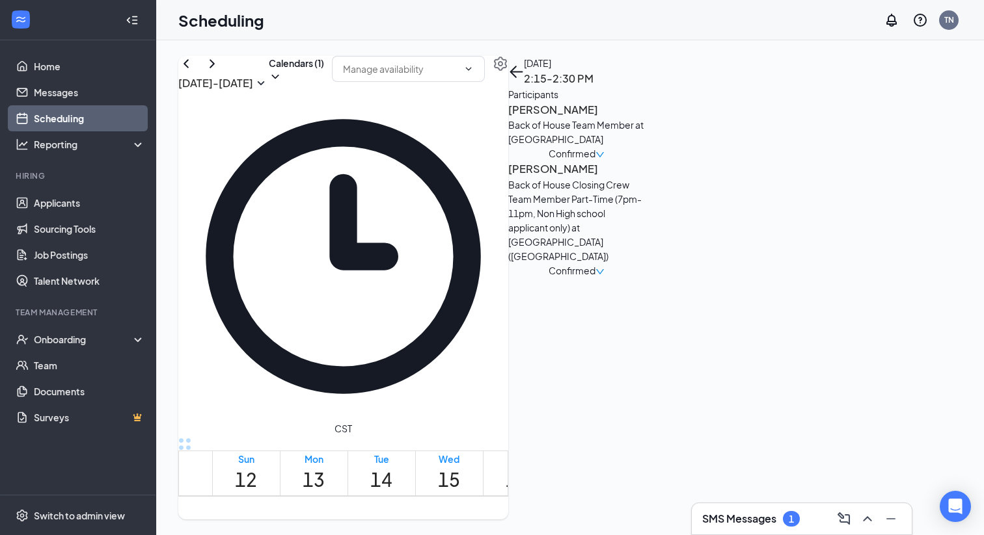
click at [51, 51] on ul "Home Messages Scheduling Reporting Hiring Applicants Sourcing Tools Job Posting…" at bounding box center [77, 267] width 155 height 455
click at [49, 60] on link "Home" at bounding box center [89, 66] width 111 height 26
